Goal: Information Seeking & Learning: Learn about a topic

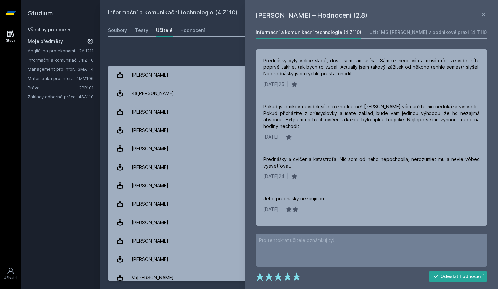
click at [191, 45] on div "Přidat hodnocení [PERSON_NAME] – Hodnocení (2.8) Informační a komunikační techn…" at bounding box center [299, 165] width 398 height 250
click at [485, 15] on icon at bounding box center [484, 15] width 8 height 8
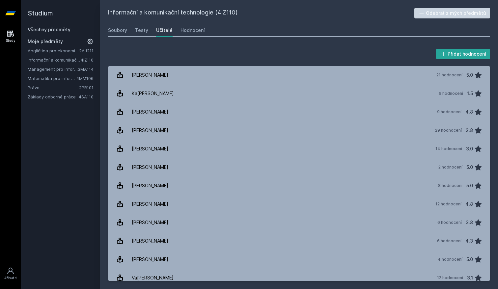
click at [65, 70] on link "Management pro informatiky a statistiky" at bounding box center [53, 69] width 50 height 7
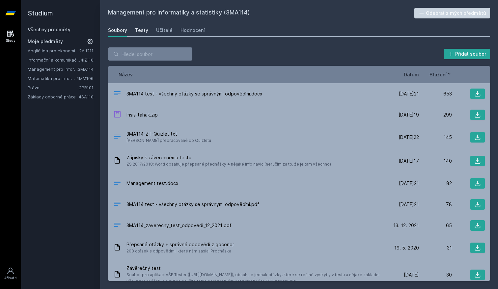
click at [146, 35] on link "Testy" at bounding box center [141, 30] width 13 height 13
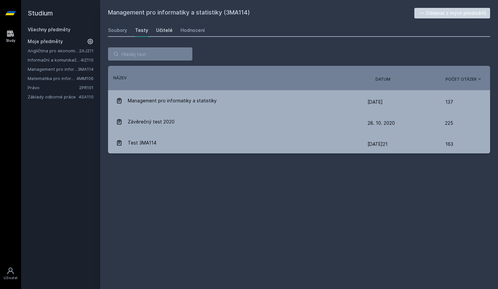
click at [166, 30] on div "Učitelé" at bounding box center [164, 30] width 16 height 7
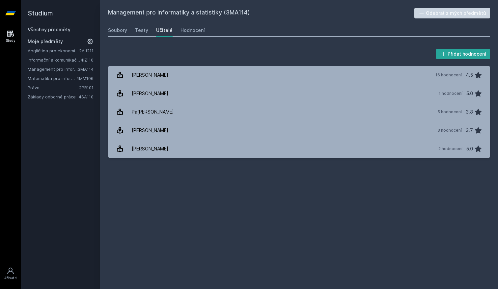
click at [37, 74] on div "Angličtina pro ekonomická studia 1 (B2/C1) 2AJ211 Informační a komunikační tech…" at bounding box center [61, 73] width 66 height 53
click at [37, 77] on link "Matematika pro informatiky" at bounding box center [52, 78] width 49 height 7
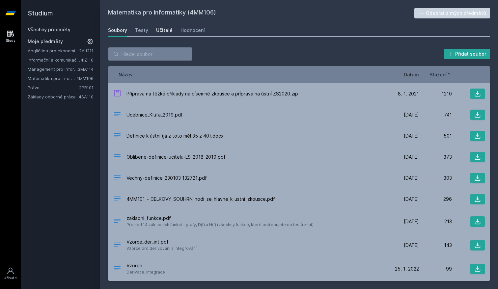
click at [156, 33] on div "Učitelé" at bounding box center [164, 30] width 16 height 7
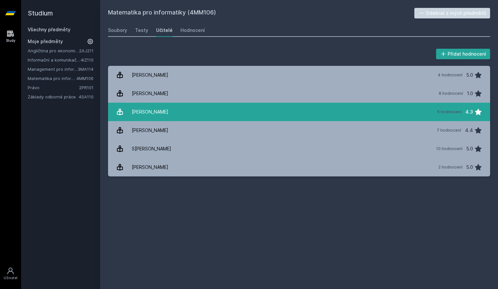
click at [421, 111] on link "[PERSON_NAME] 6 hodnocení 4.3" at bounding box center [299, 112] width 382 height 18
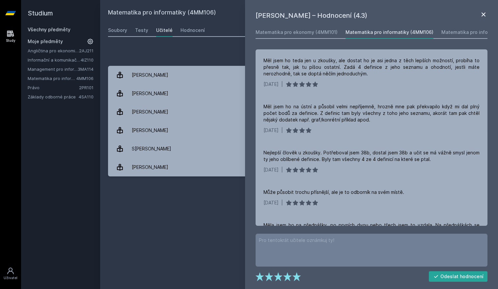
click at [481, 17] on icon at bounding box center [484, 15] width 8 height 8
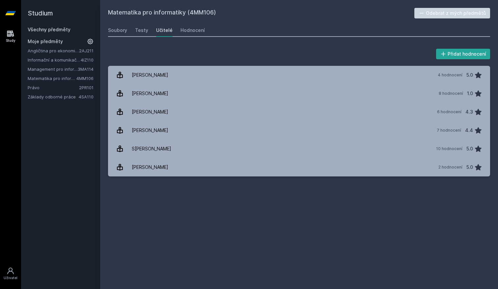
click at [32, 85] on link "Právo" at bounding box center [53, 87] width 51 height 7
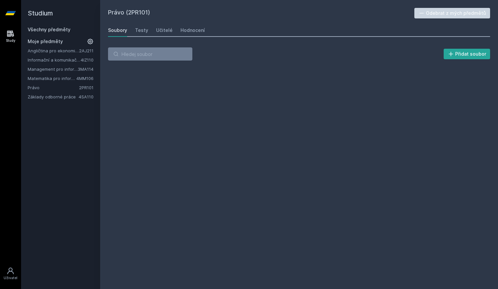
click at [32, 88] on link "Právo" at bounding box center [53, 87] width 51 height 7
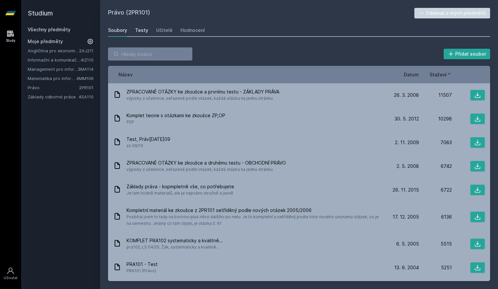
click at [140, 31] on div "Testy" at bounding box center [141, 30] width 13 height 7
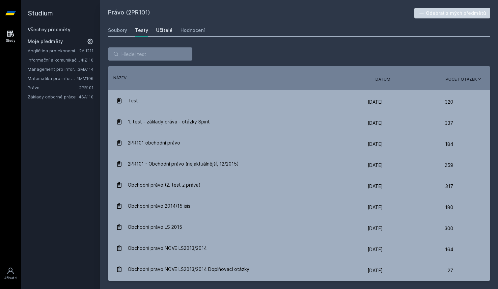
click at [161, 33] on div "Učitelé" at bounding box center [164, 30] width 16 height 7
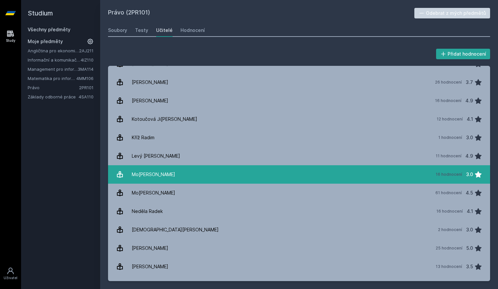
scroll to position [256, 0]
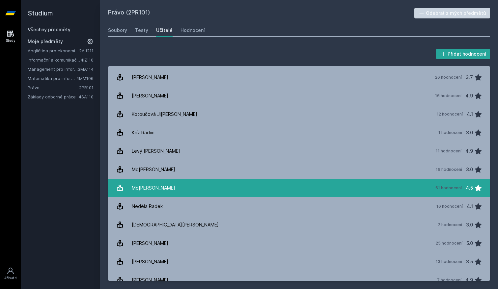
click at [210, 187] on link "Moravec Tomáš 61 hodnocení 4.5" at bounding box center [299, 188] width 382 height 18
